Goal: Information Seeking & Learning: Learn about a topic

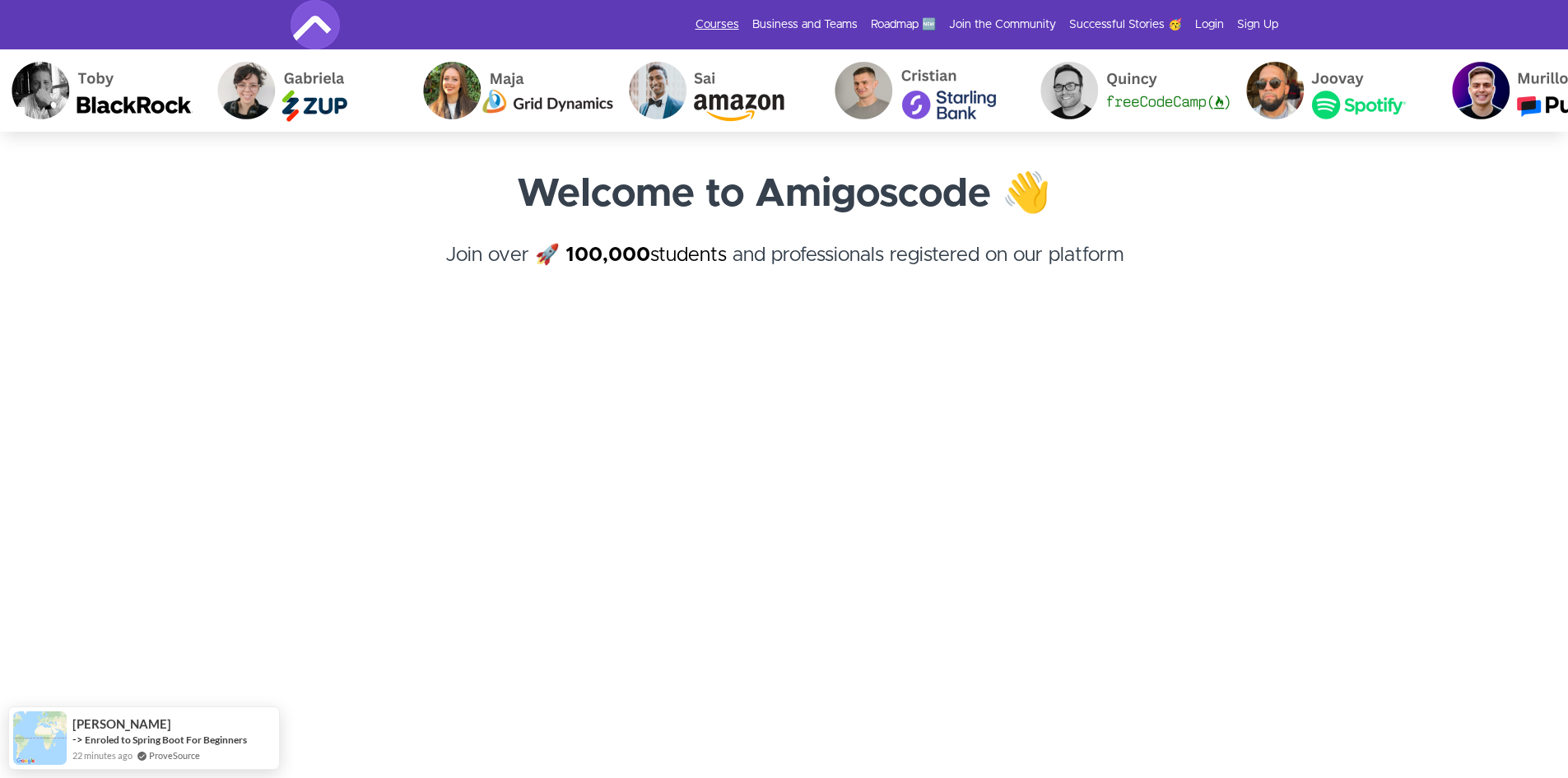
click at [725, 19] on link "Courses" at bounding box center [716, 25] width 43 height 17
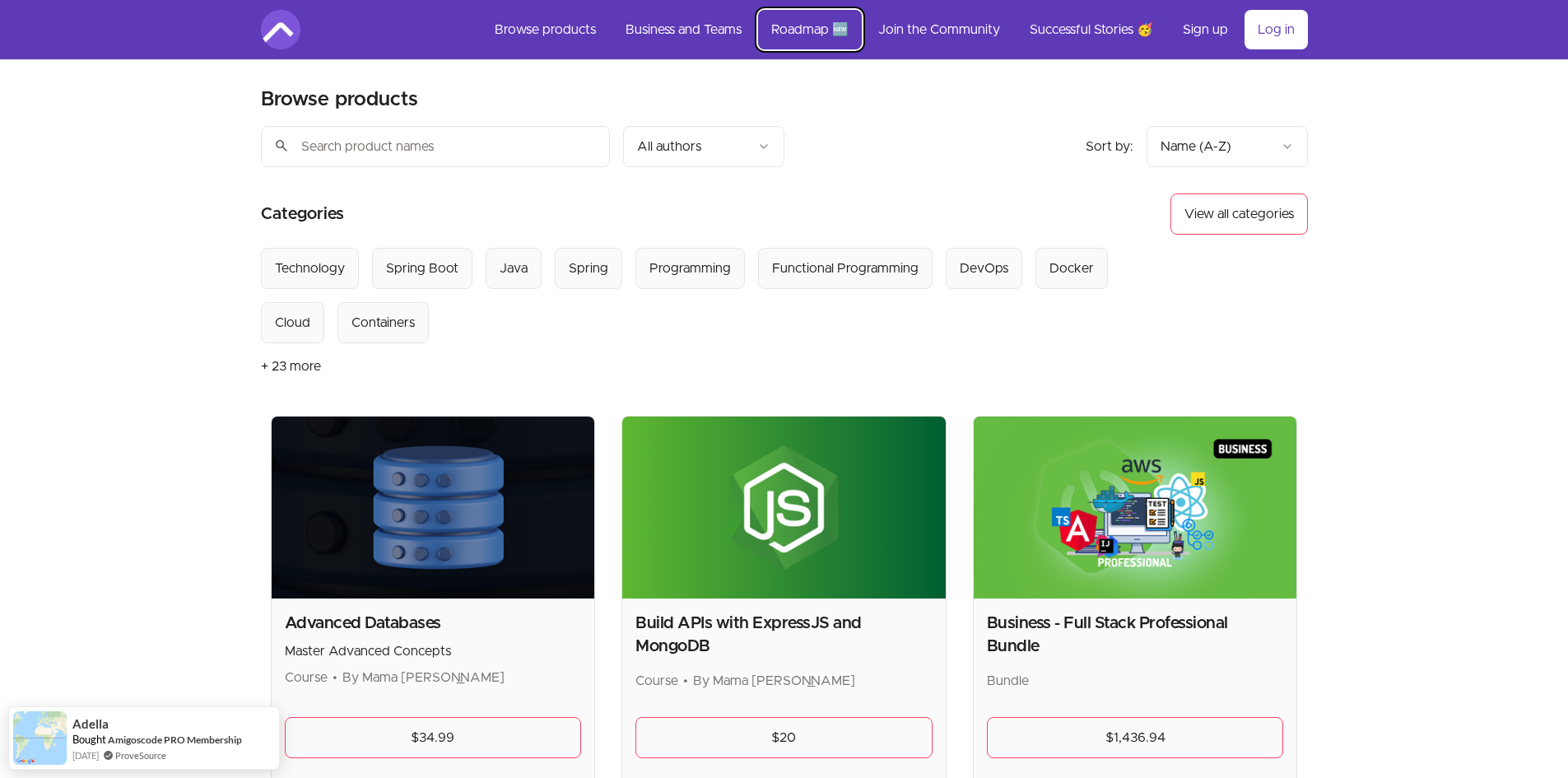
click at [817, 23] on link "Roadmap 🆕" at bounding box center [809, 30] width 103 height 40
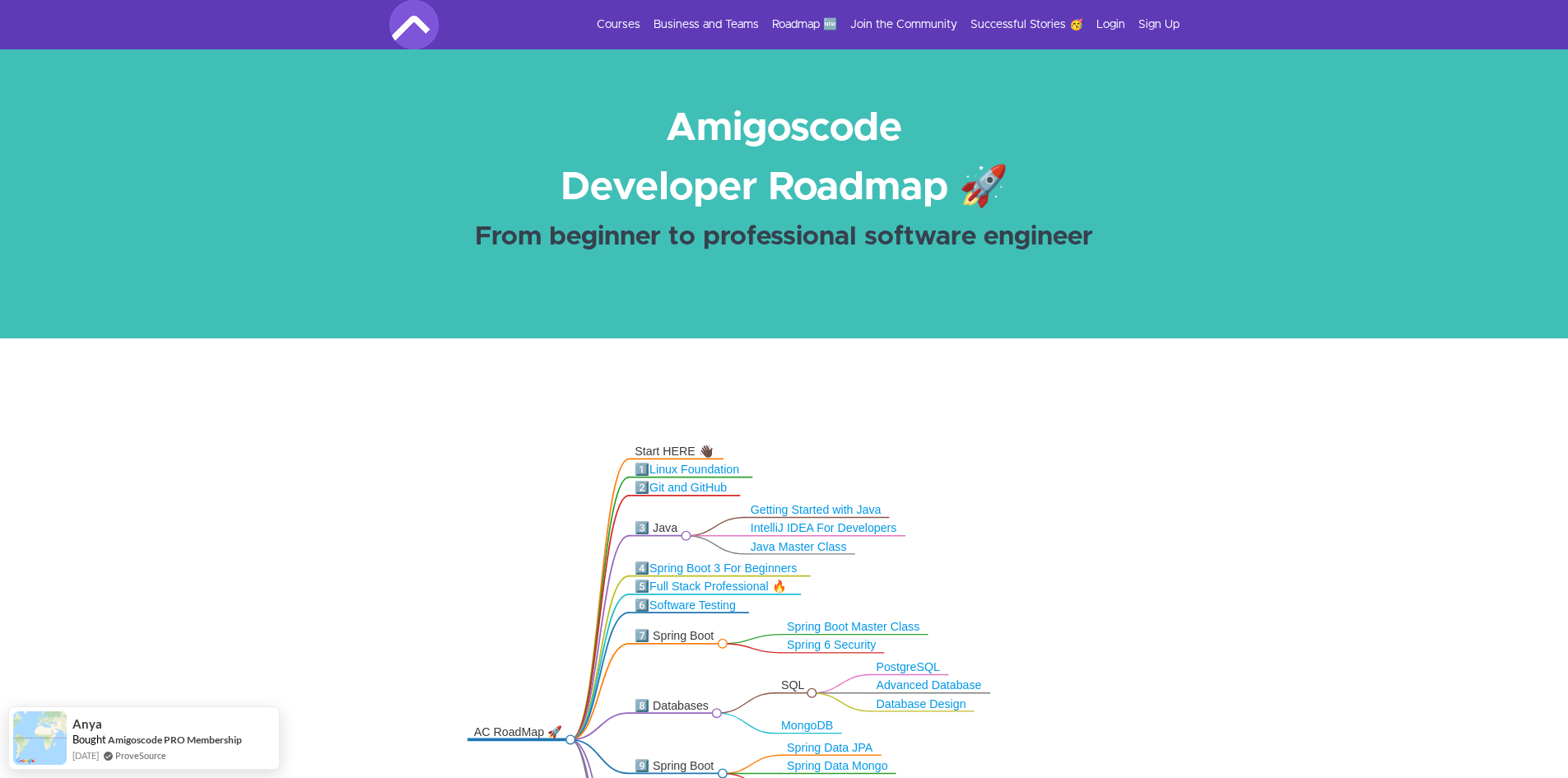
drag, startPoint x: 1107, startPoint y: 525, endPoint x: 1095, endPoint y: 601, distance: 76.9
click at [1095, 601] on icon ".markmap{font:300 16px/20px sans-serif}.markmap-link{fill:none}.markmap-node>ci…" at bounding box center [784, 638] width 1568 height 467
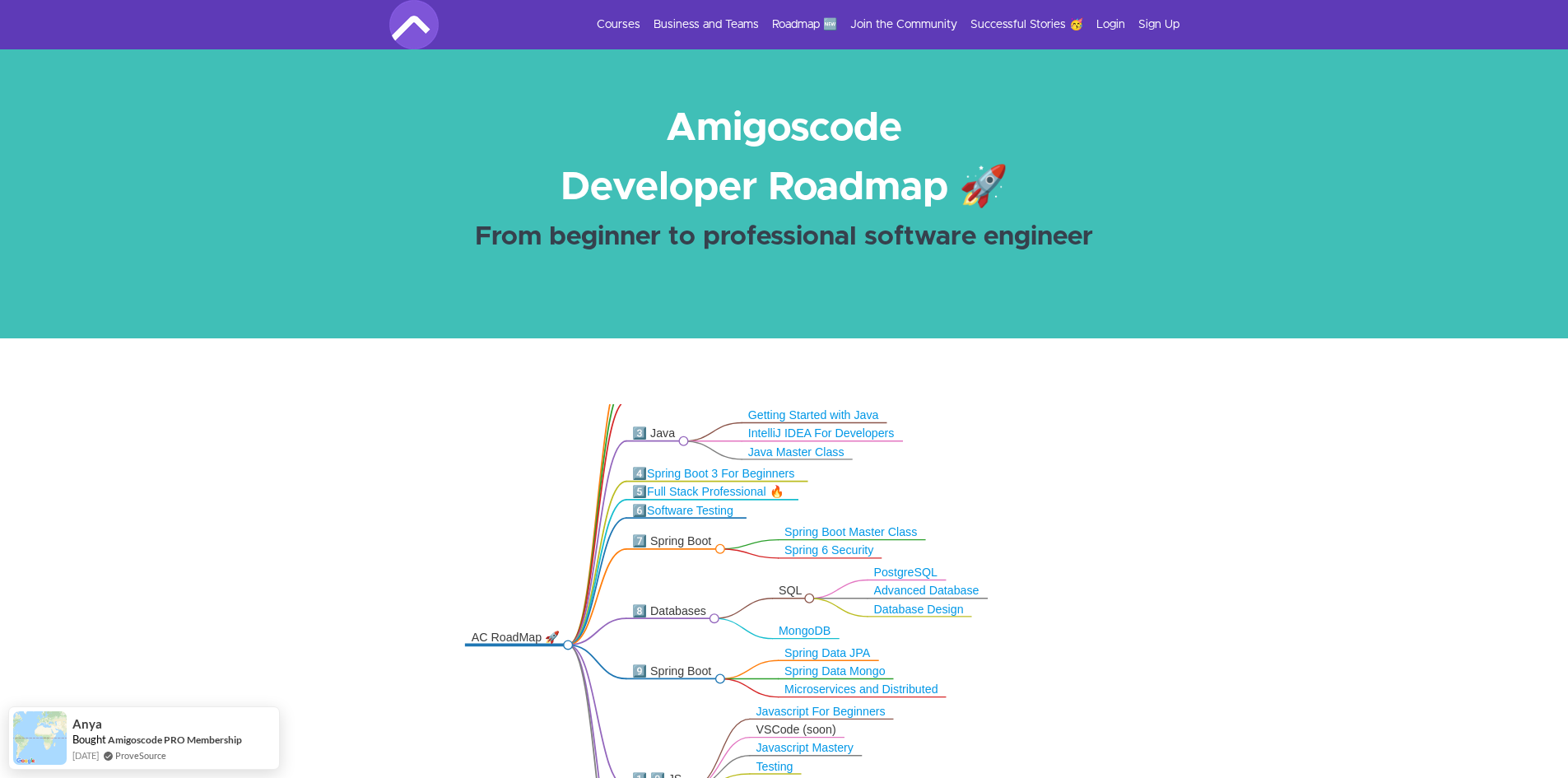
drag, startPoint x: 1092, startPoint y: 582, endPoint x: 1090, endPoint y: 488, distance: 94.0
click at [1090, 488] on icon ".markmap{font:300 16px/20px sans-serif}.markmap-link{fill:none}.markmap-node>ci…" at bounding box center [784, 638] width 1568 height 467
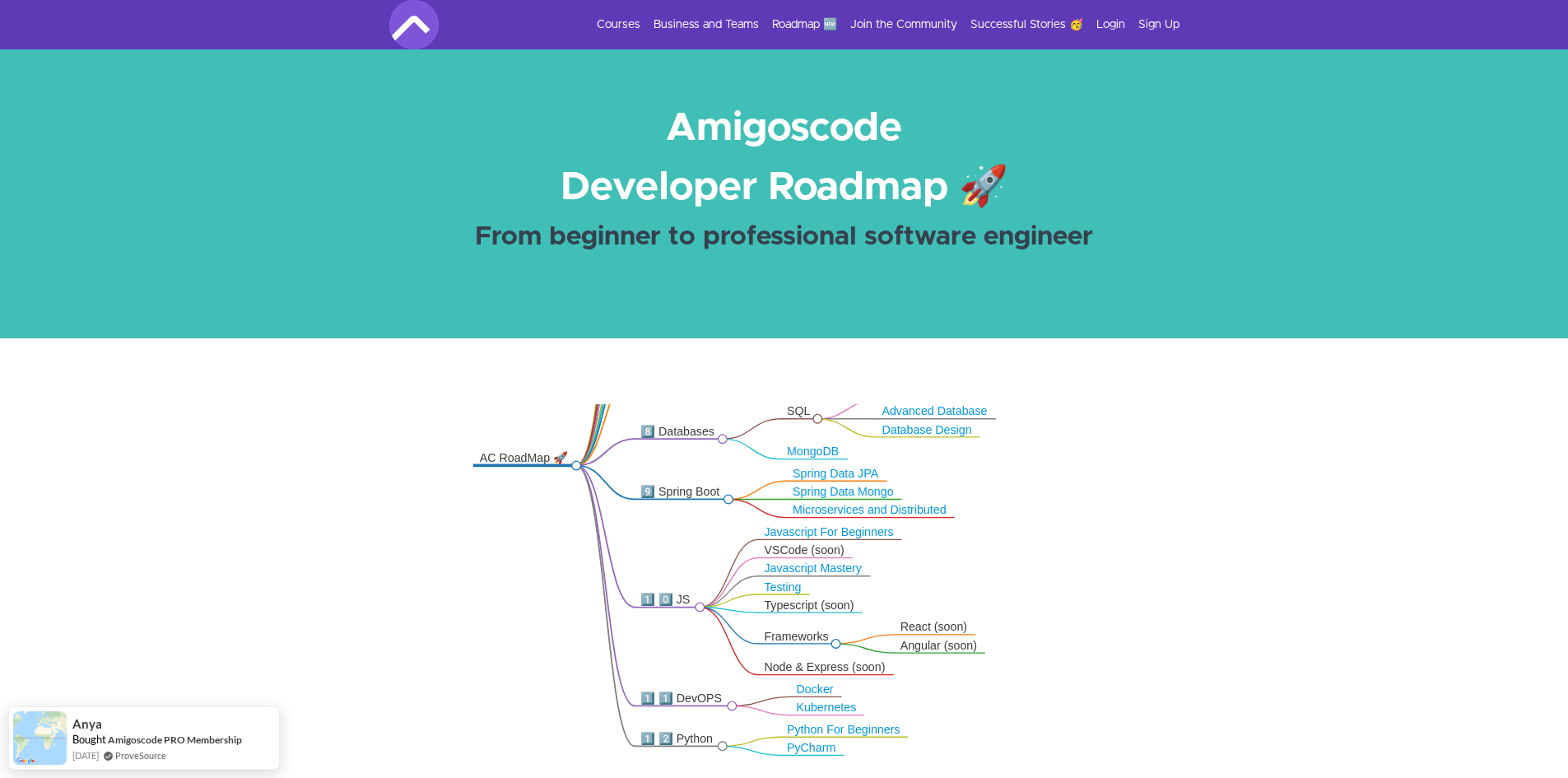
drag, startPoint x: 1101, startPoint y: 569, endPoint x: 1110, endPoint y: 405, distance: 164.2
click at [1110, 405] on icon ".markmap{font:300 16px/20px sans-serif}.markmap-link{fill:none}.markmap-node>ci…" at bounding box center [784, 638] width 1568 height 467
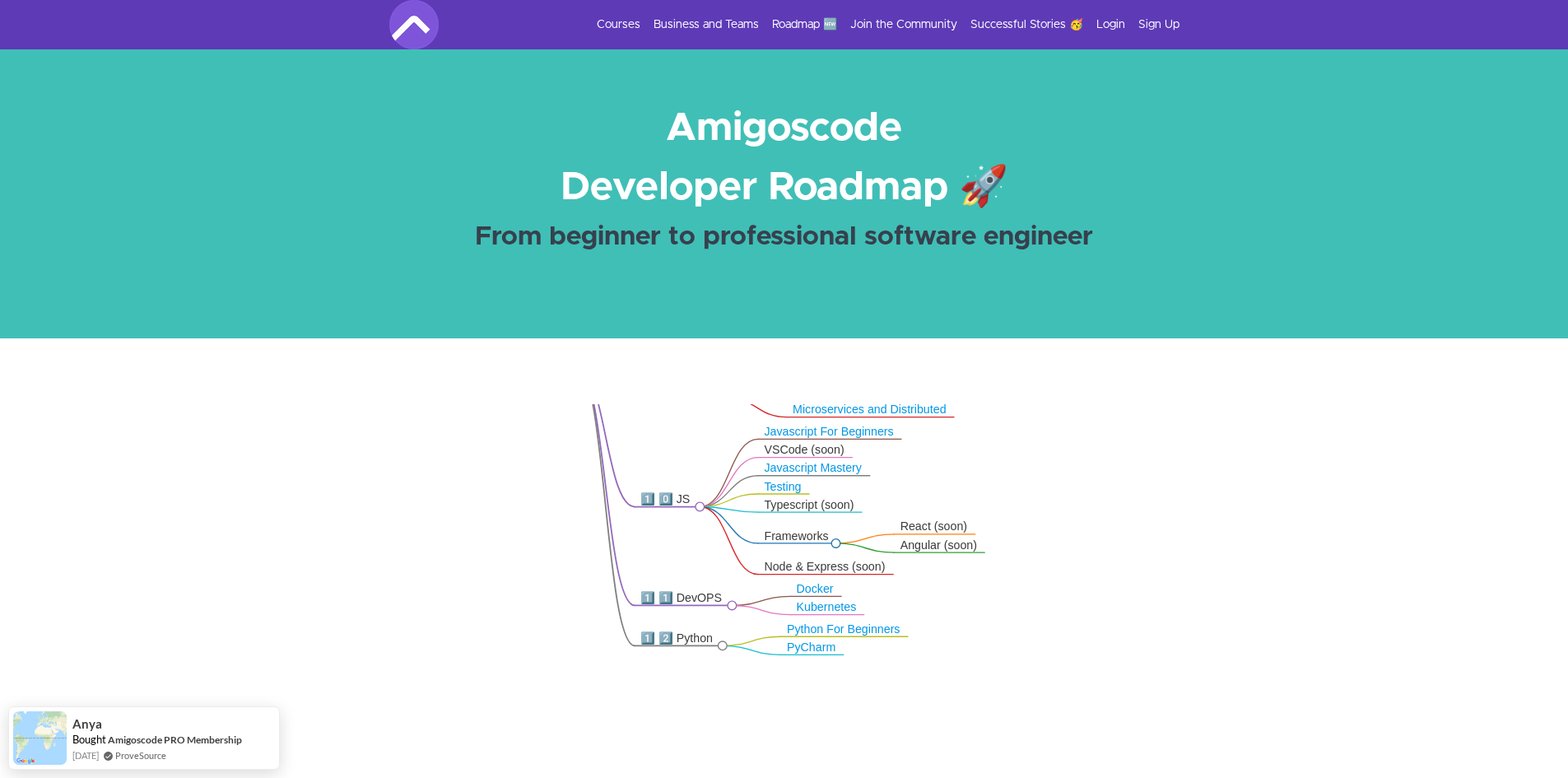
drag, startPoint x: 1113, startPoint y: 539, endPoint x: 1113, endPoint y: 422, distance: 117.0
click at [1113, 422] on icon ".markmap{font:300 16px/20px sans-serif}.markmap-link{fill:none}.markmap-node>ci…" at bounding box center [784, 638] width 1568 height 467
